Goal: Task Accomplishment & Management: Manage account settings

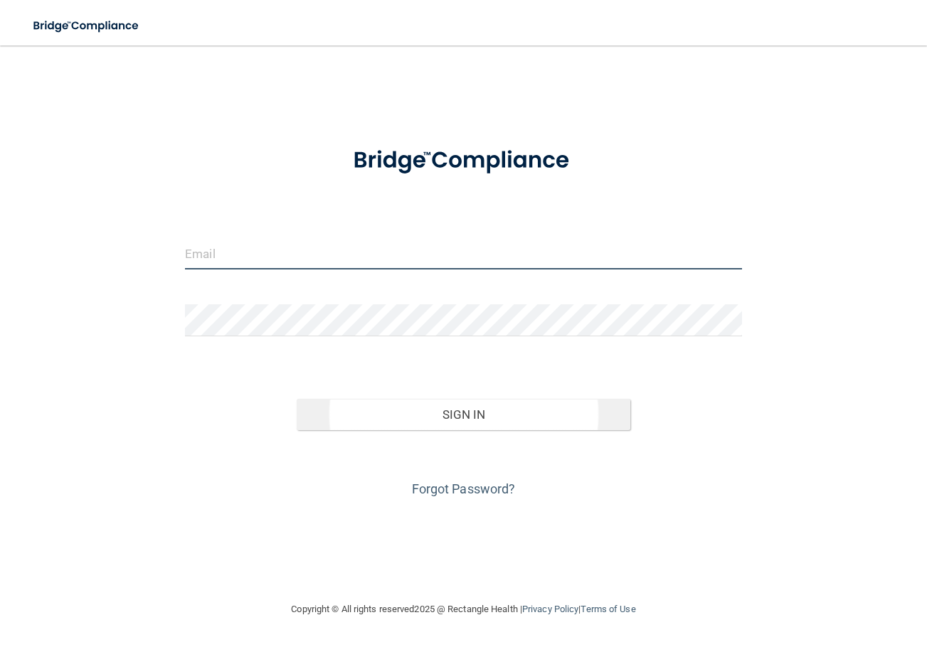
type input "[EMAIL_ADDRESS][DOMAIN_NAME]"
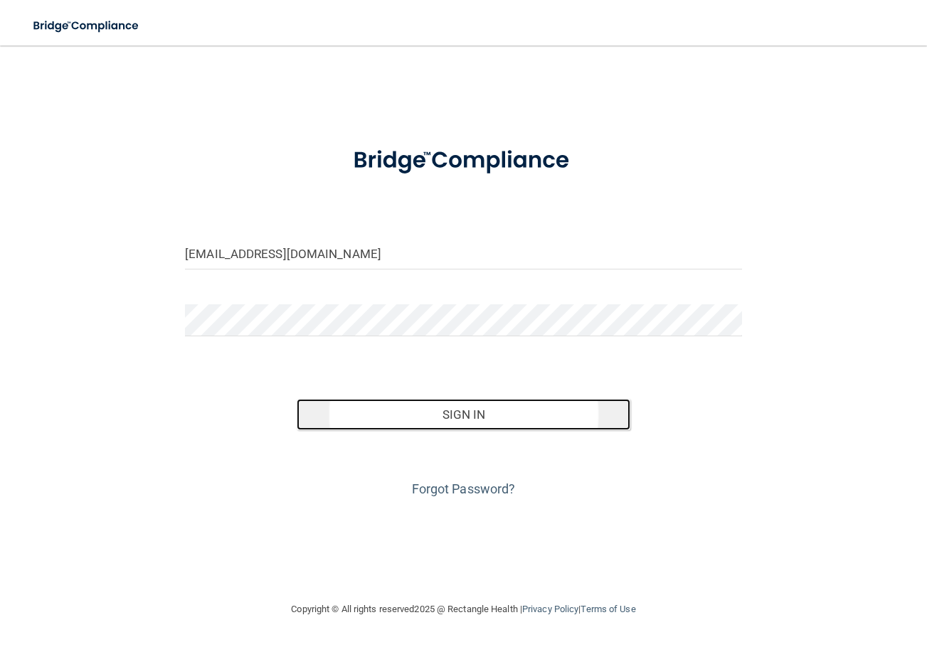
click at [415, 413] on button "Sign In" at bounding box center [464, 414] width 334 height 31
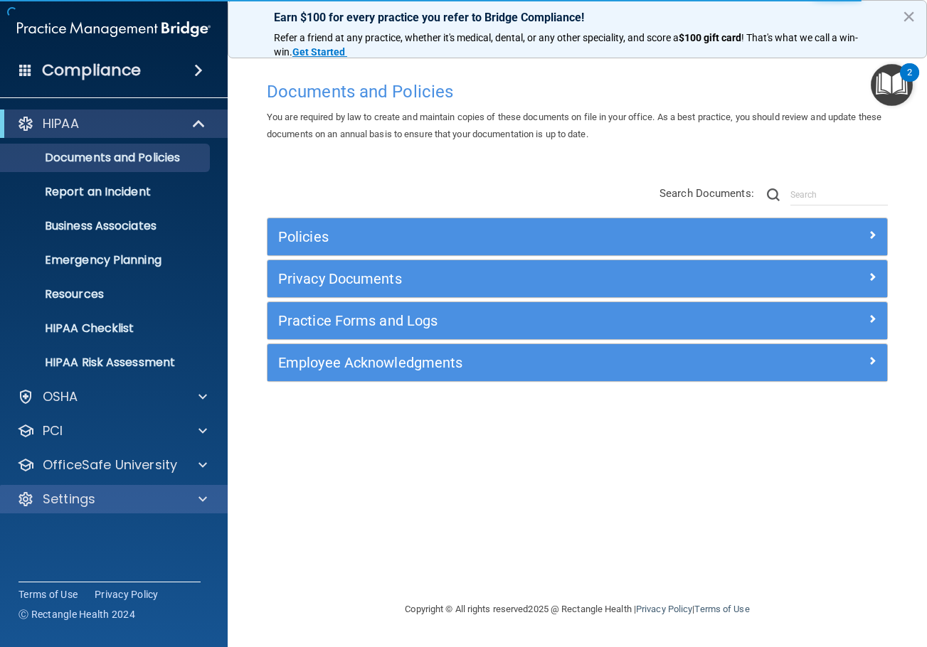
click at [136, 490] on div "Settings" at bounding box center [114, 499] width 228 height 28
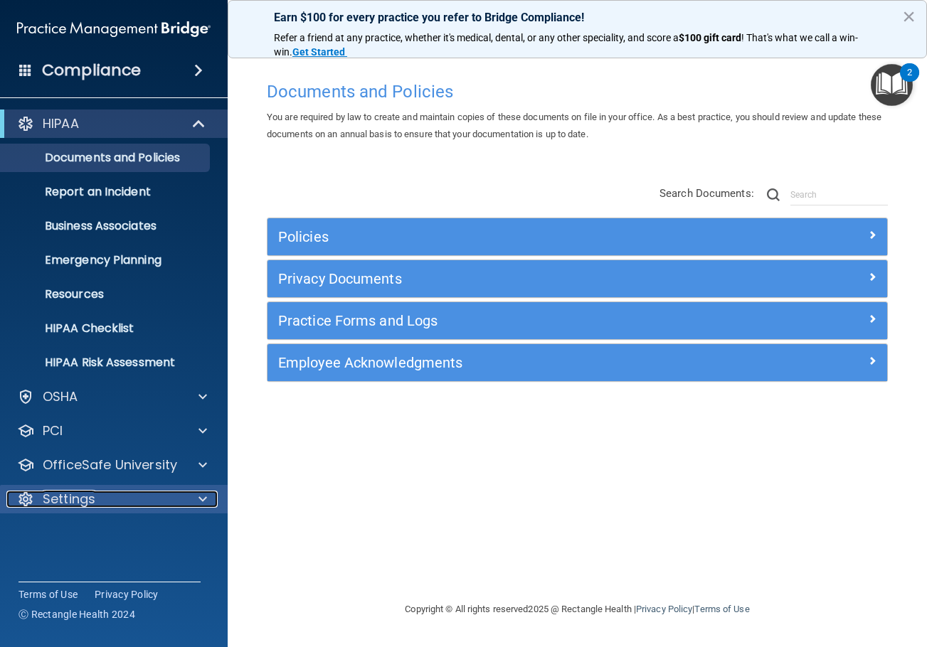
click at [149, 499] on div "Settings" at bounding box center [94, 499] width 176 height 17
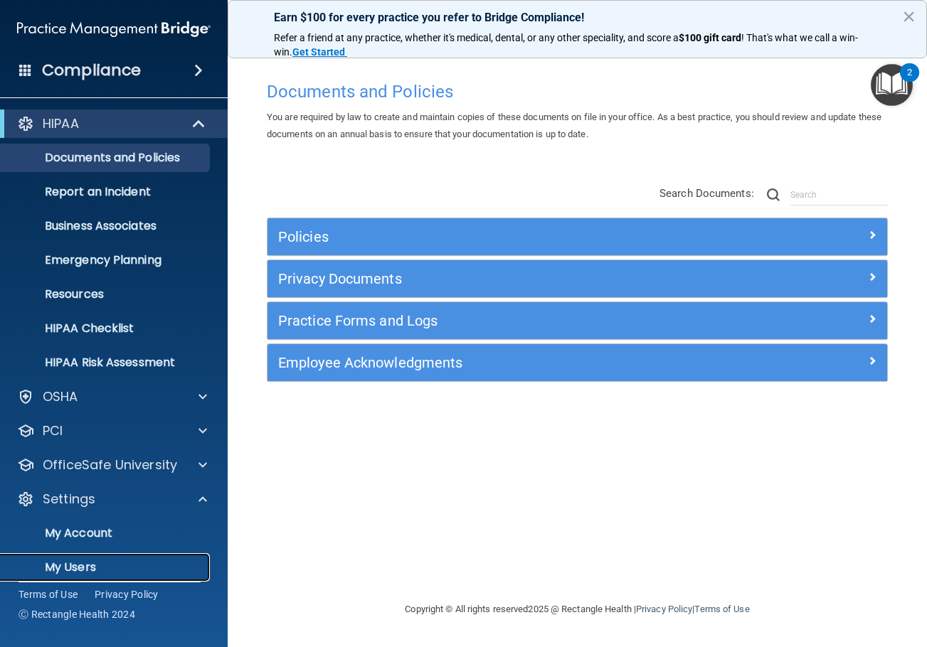
click at [117, 560] on p "My Users" at bounding box center [106, 567] width 194 height 14
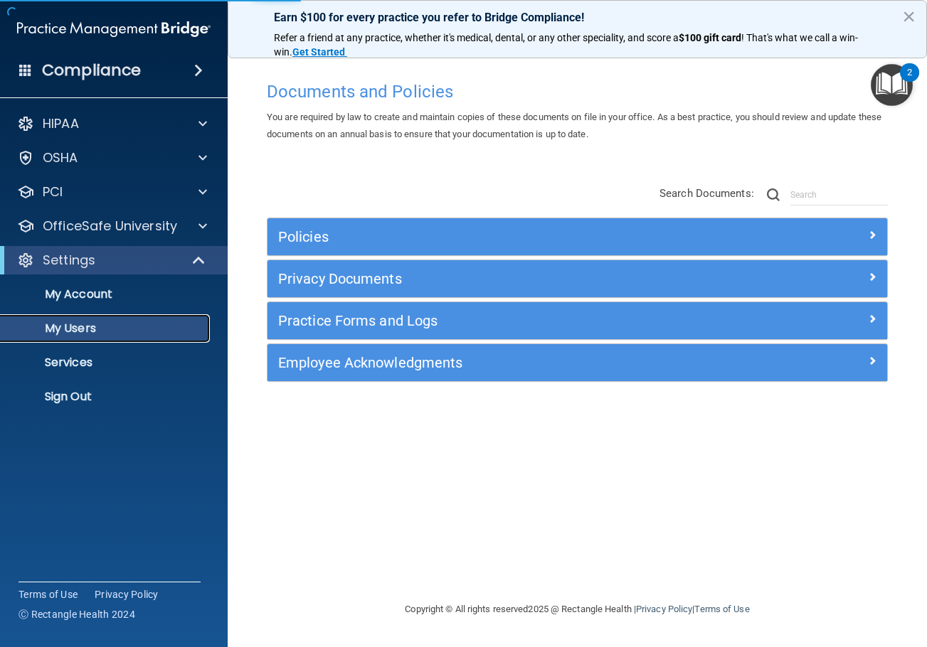
select select "20"
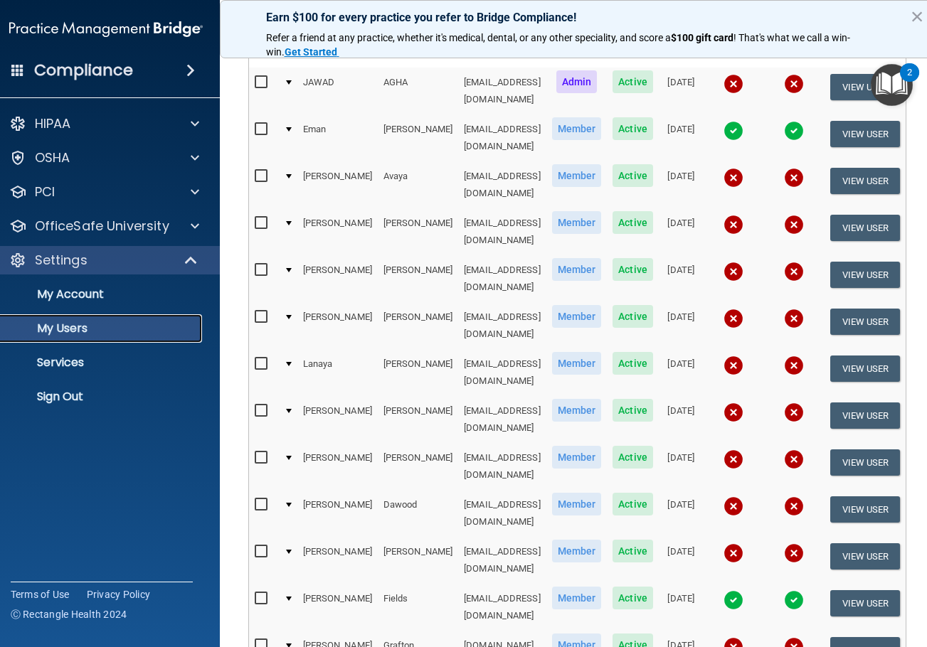
scroll to position [211, 0]
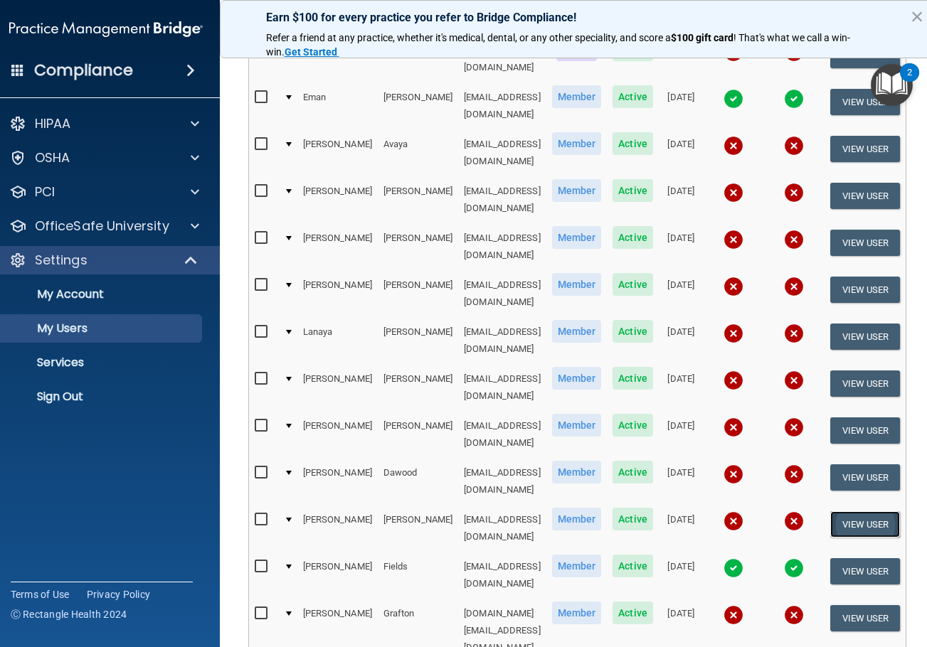
click at [880, 511] on button "View User" at bounding box center [865, 524] width 70 height 26
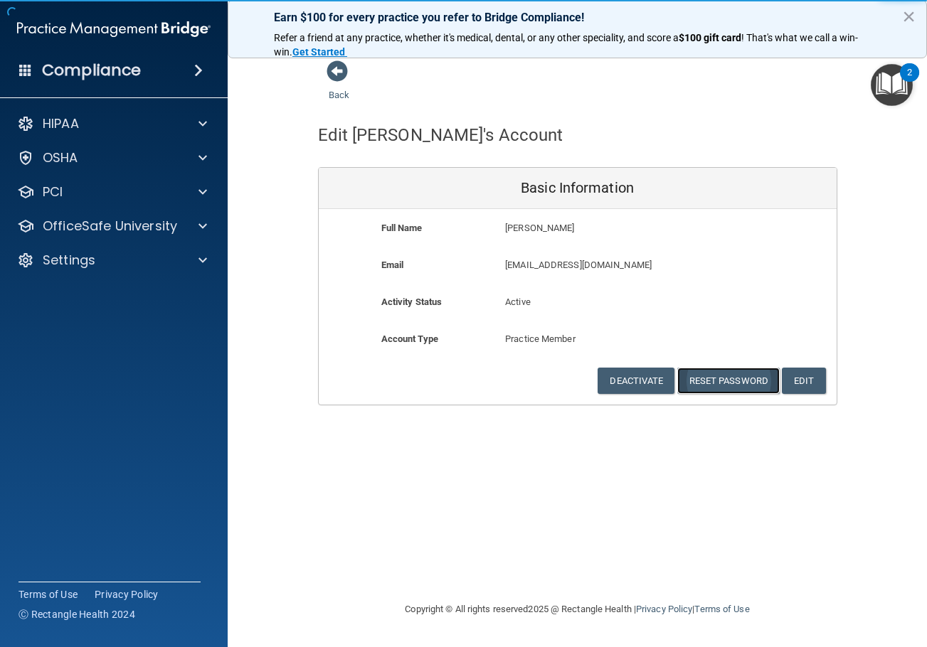
click at [749, 376] on button "Reset Password" at bounding box center [728, 381] width 102 height 26
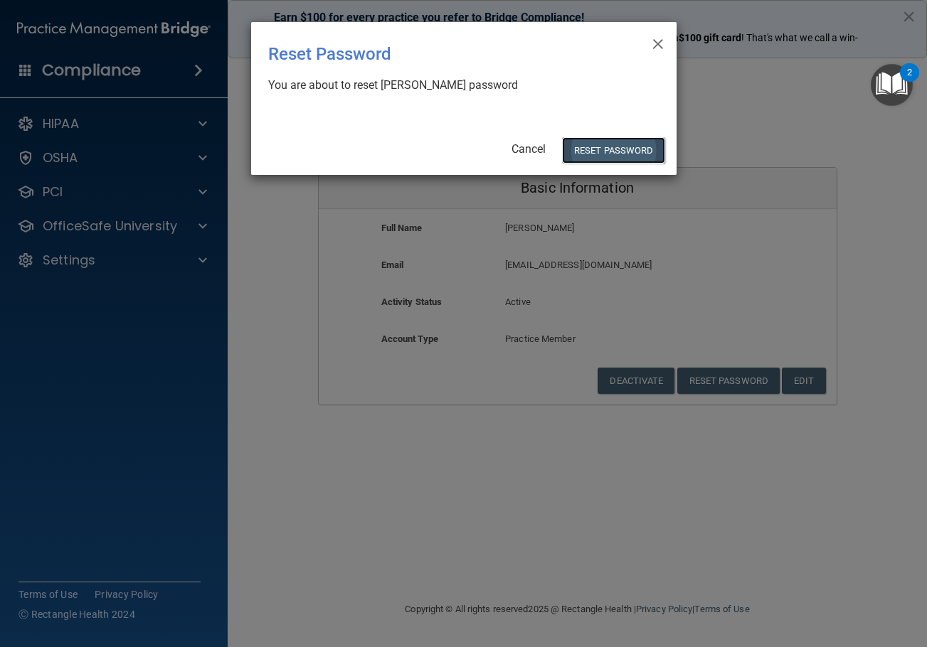
click at [612, 155] on button "Reset Password" at bounding box center [613, 150] width 102 height 26
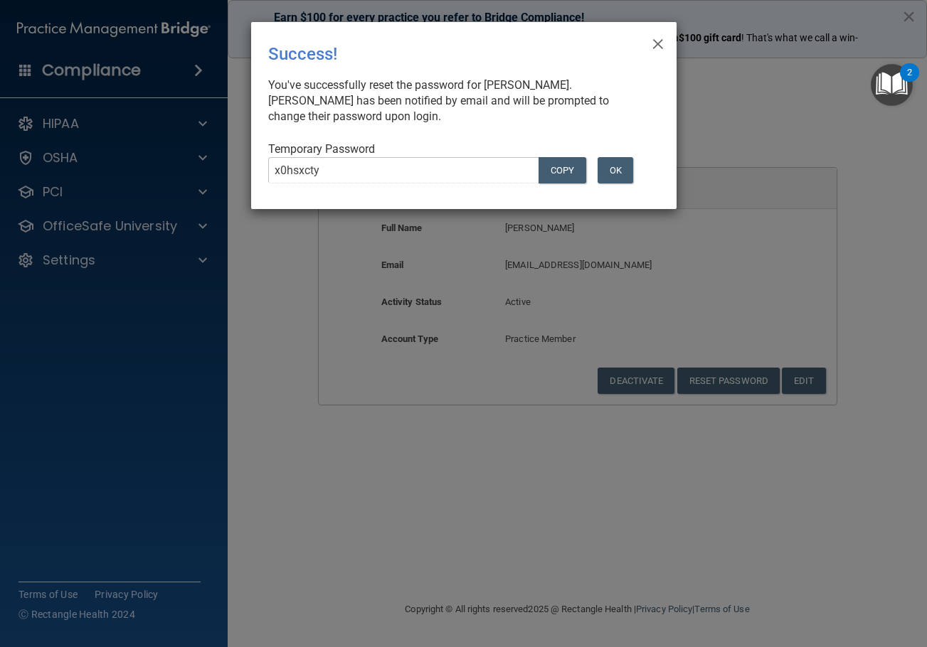
click at [612, 155] on div "Temporary Password x0hsxcty COPY OK" at bounding box center [458, 168] width 380 height 53
click at [615, 175] on button "OK" at bounding box center [615, 170] width 36 height 26
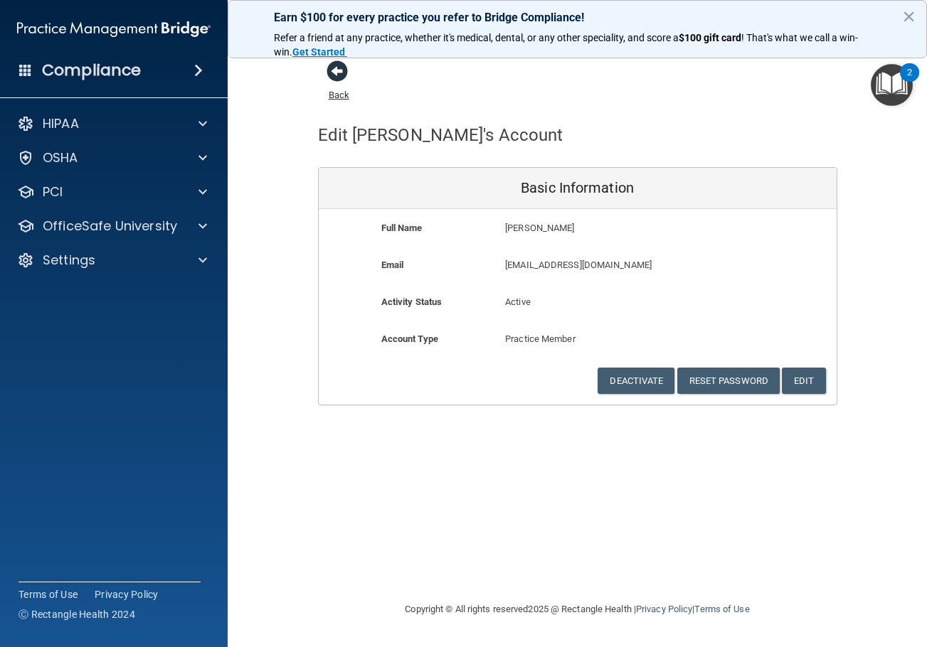
click at [340, 80] on span at bounding box center [336, 70] width 21 height 21
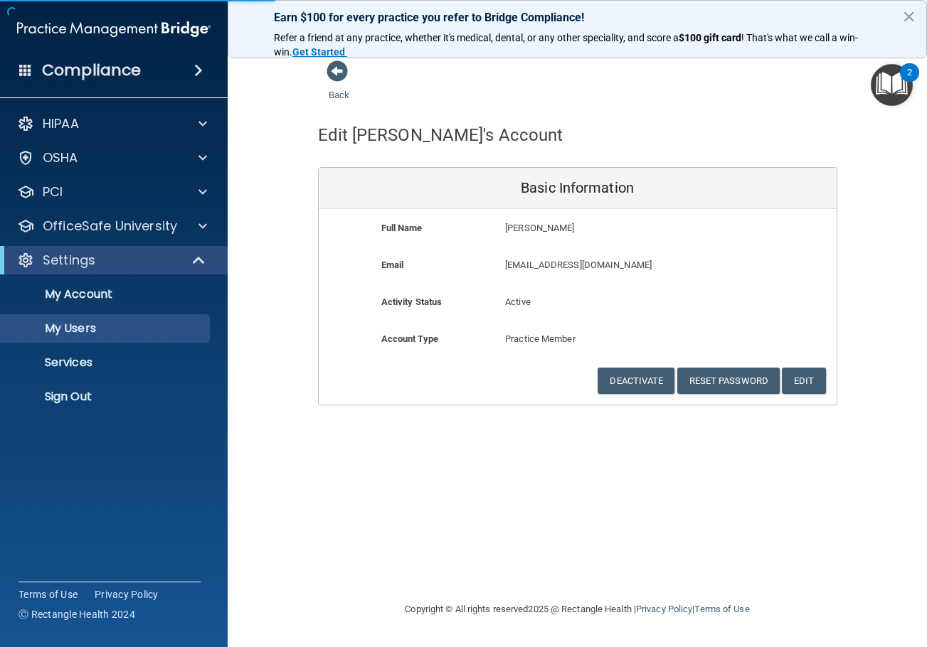
select select "20"
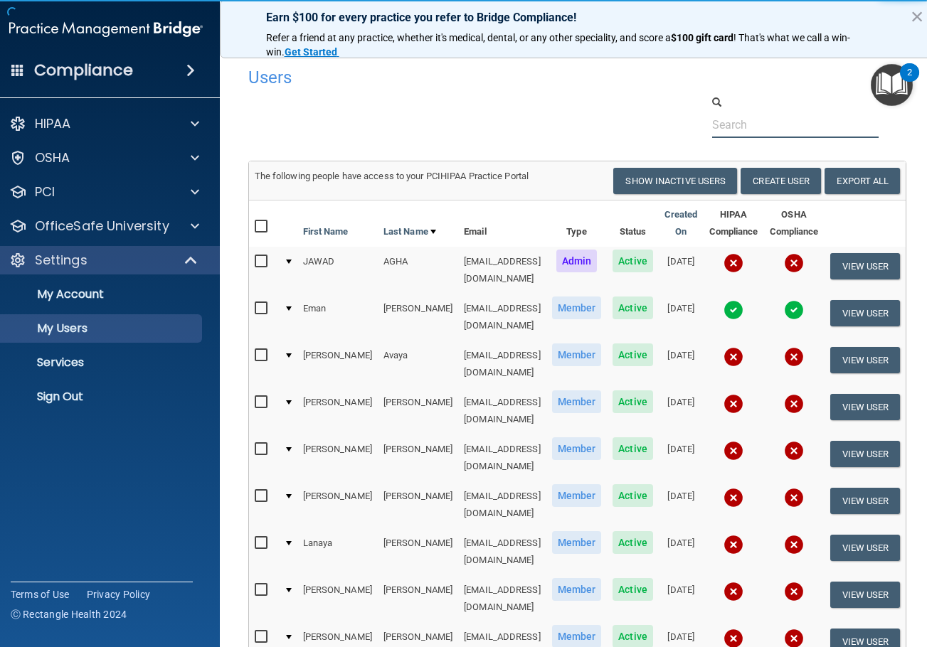
click at [740, 129] on input "text" at bounding box center [795, 125] width 167 height 26
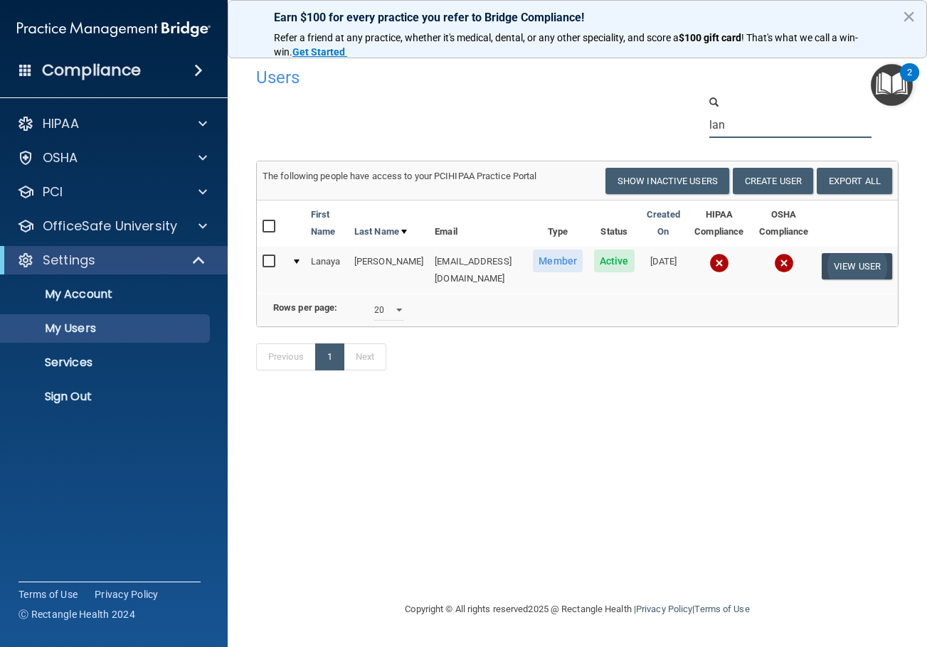
type input "lan"
click at [841, 262] on button "View User" at bounding box center [856, 266] width 70 height 26
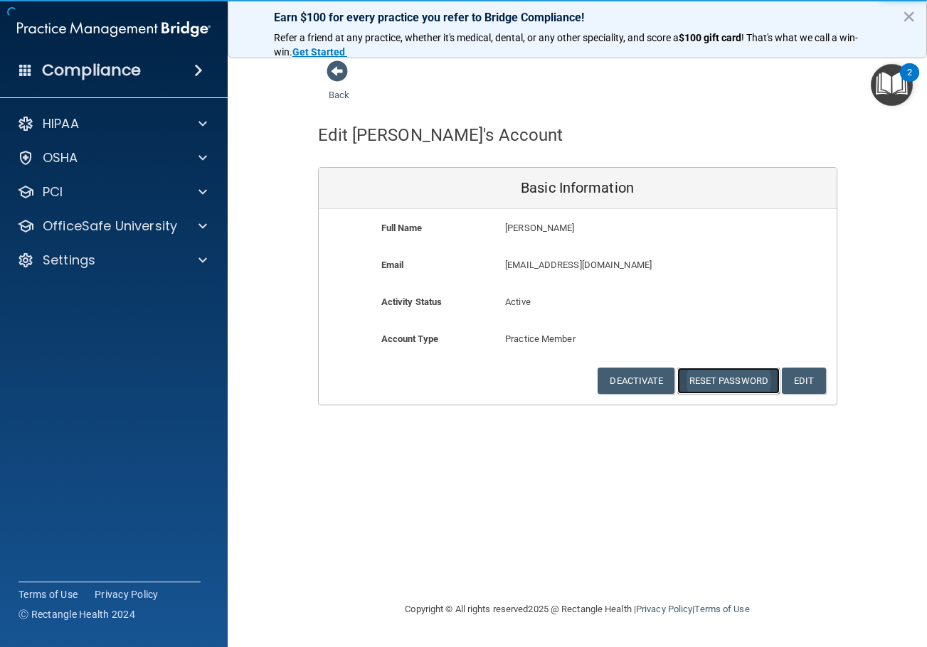
click at [723, 384] on button "Reset Password" at bounding box center [728, 381] width 102 height 26
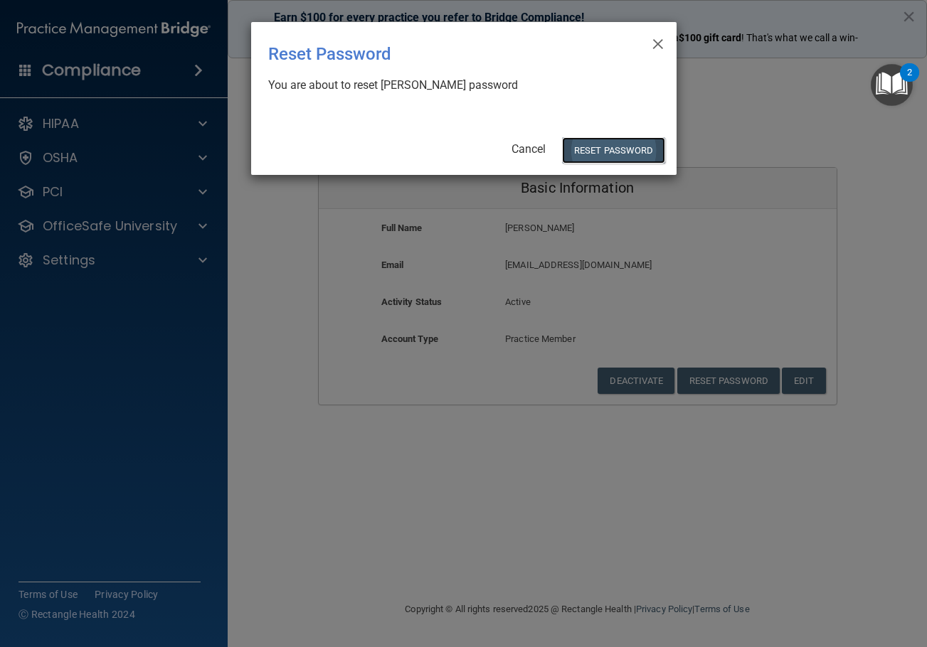
click at [650, 144] on button "Reset Password" at bounding box center [613, 150] width 102 height 26
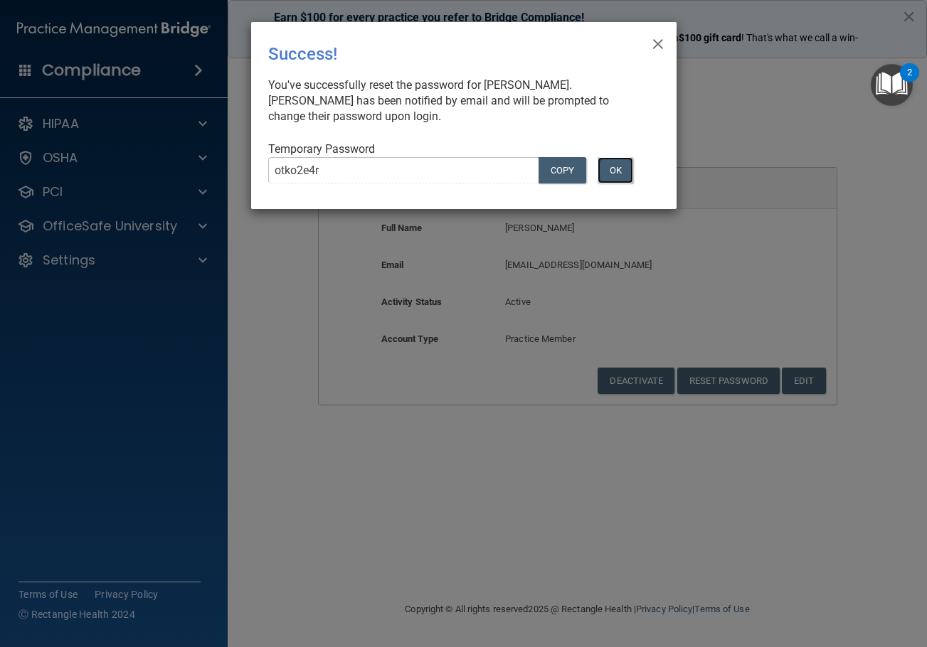
click at [629, 176] on button "OK" at bounding box center [615, 170] width 36 height 26
